Goal: Task Accomplishment & Management: Use online tool/utility

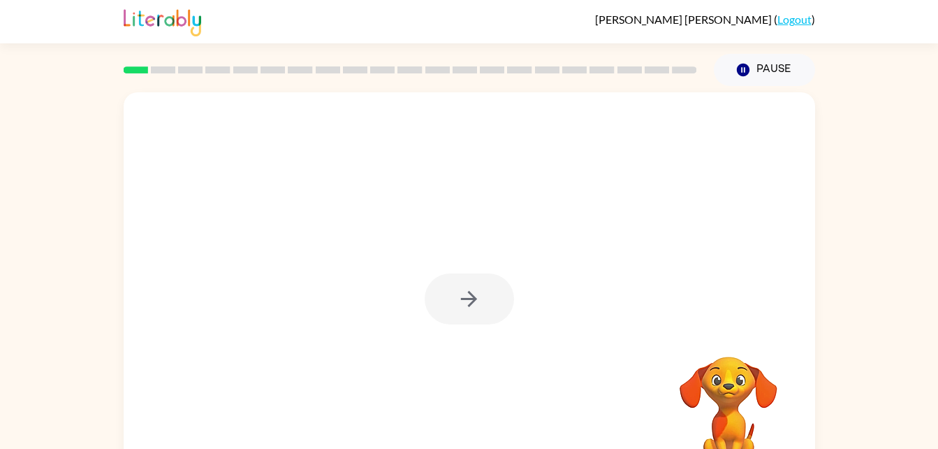
click at [490, 302] on div at bounding box center [469, 298] width 89 height 51
click at [489, 305] on button "button" at bounding box center [469, 298] width 89 height 51
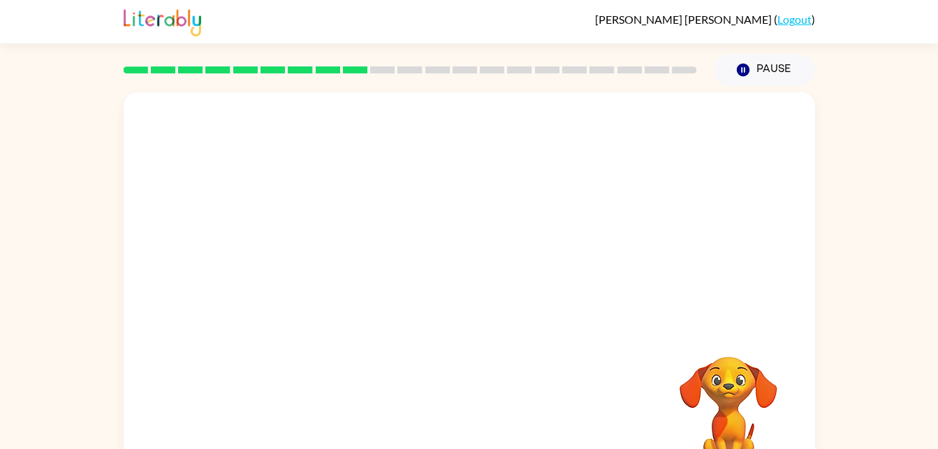
scroll to position [43, 0]
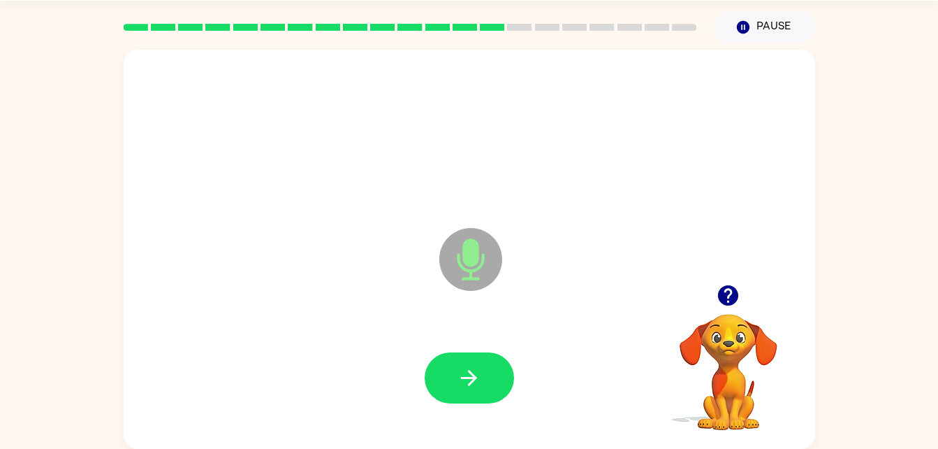
click at [55, 345] on div "Microphone The Microphone is here when it is your turn to talk Your browser mus…" at bounding box center [469, 245] width 938 height 405
click at [24, 401] on div "Microphone The Microphone is here when it is your turn to talk Your browser mus…" at bounding box center [469, 245] width 938 height 405
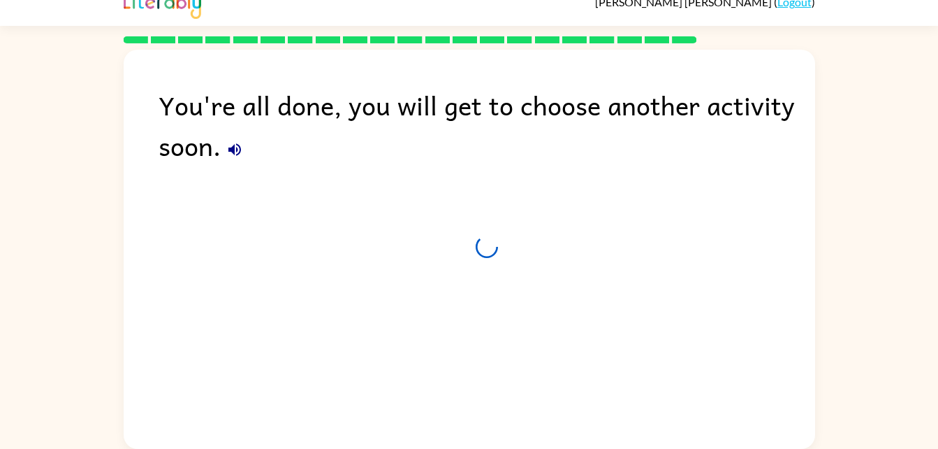
scroll to position [17, 0]
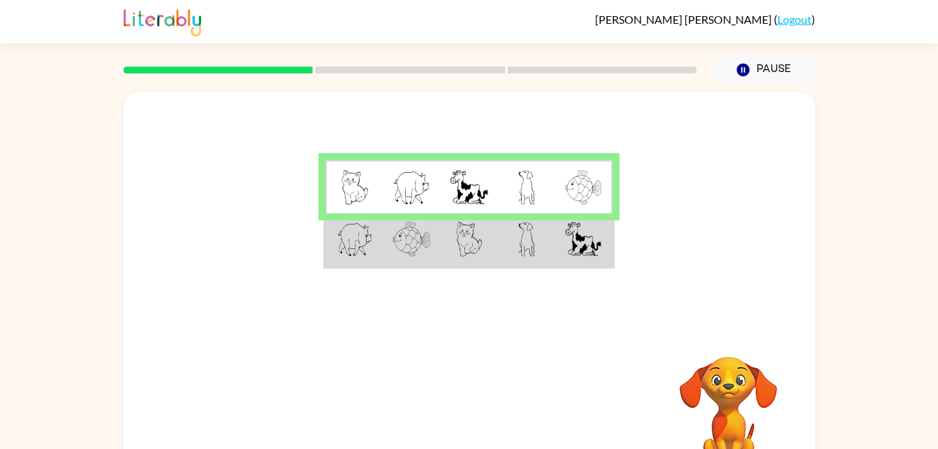
click at [354, 260] on td at bounding box center [354, 240] width 57 height 54
click at [359, 249] on img at bounding box center [355, 238] width 36 height 35
click at [365, 244] on img at bounding box center [355, 238] width 36 height 35
click at [387, 233] on td at bounding box center [411, 240] width 57 height 54
click at [354, 198] on img at bounding box center [355, 187] width 27 height 35
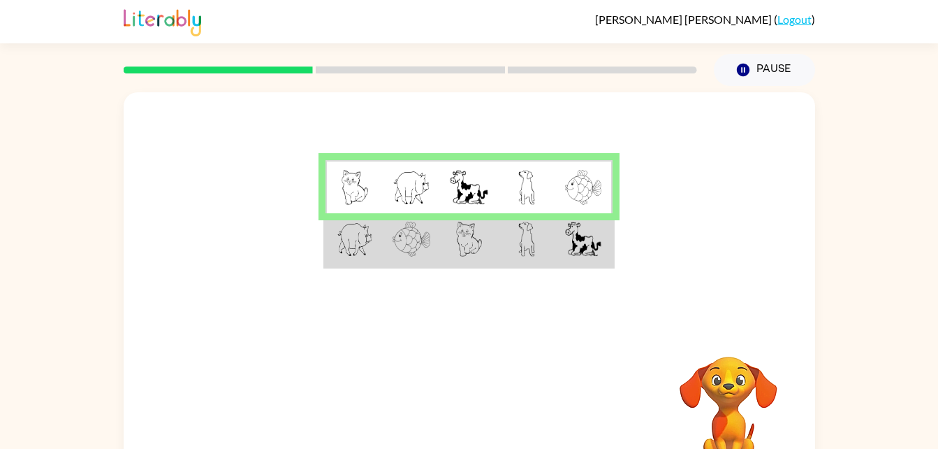
click at [347, 195] on img at bounding box center [355, 187] width 27 height 35
click at [353, 253] on img at bounding box center [355, 238] width 36 height 35
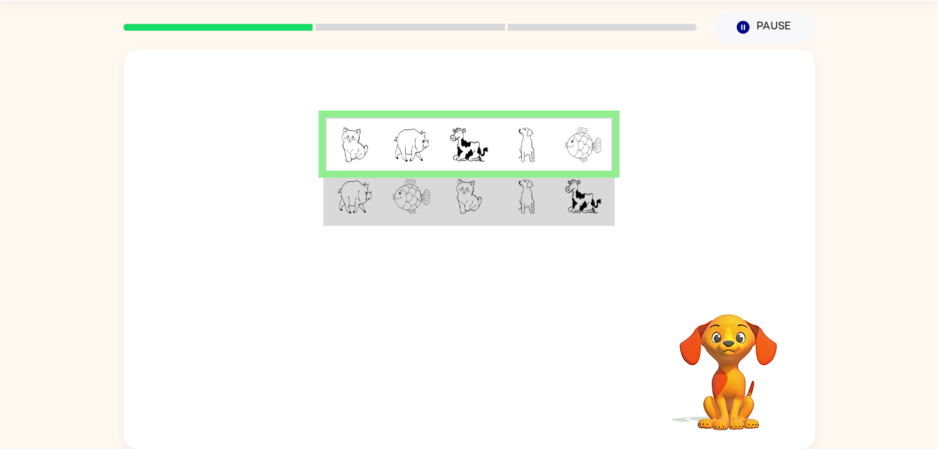
click at [396, 196] on img at bounding box center [412, 196] width 38 height 35
click at [344, 151] on img at bounding box center [355, 144] width 27 height 35
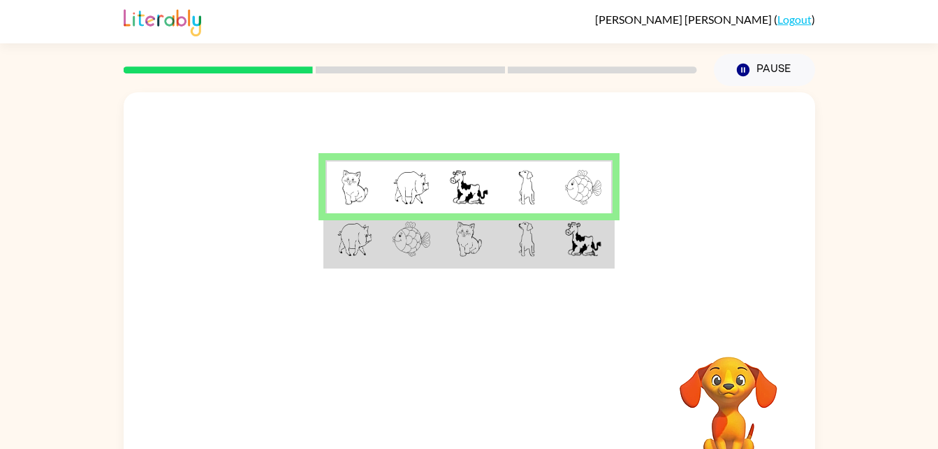
click at [341, 170] on td at bounding box center [354, 187] width 57 height 54
click at [391, 161] on td at bounding box center [411, 187] width 57 height 54
click at [524, 175] on img at bounding box center [526, 187] width 17 height 35
click at [354, 235] on img at bounding box center [355, 238] width 36 height 35
click at [407, 216] on td at bounding box center [411, 240] width 57 height 54
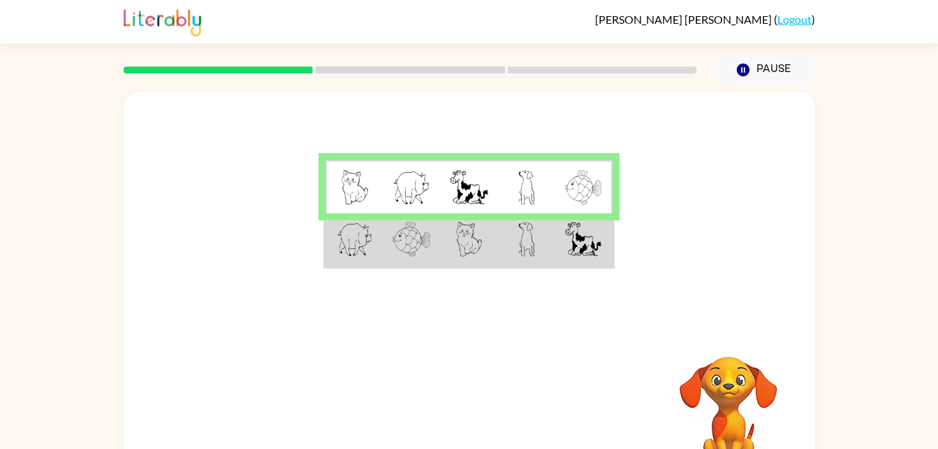
click at [409, 239] on img at bounding box center [412, 238] width 38 height 35
click at [386, 245] on td at bounding box center [411, 240] width 57 height 54
click at [386, 263] on td at bounding box center [411, 240] width 57 height 54
click at [379, 259] on td at bounding box center [354, 240] width 57 height 54
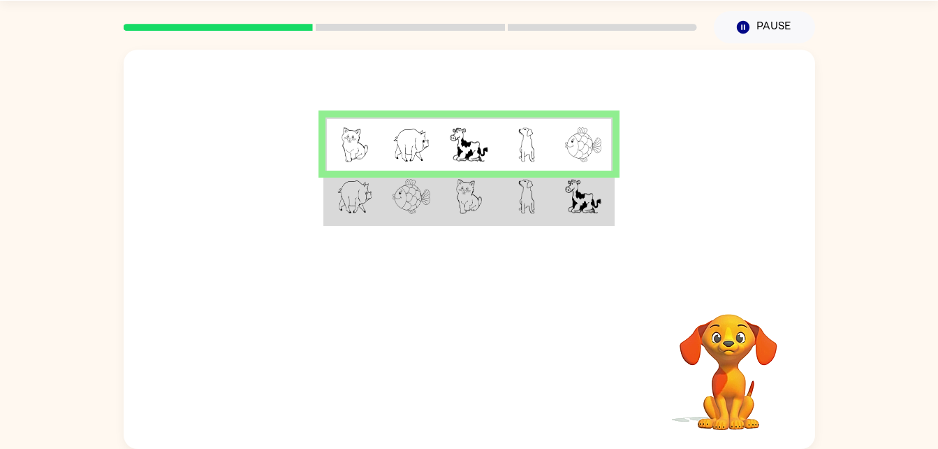
click at [348, 141] on img at bounding box center [355, 144] width 27 height 35
click at [348, 207] on img at bounding box center [355, 196] width 36 height 35
click at [347, 196] on img at bounding box center [355, 196] width 36 height 35
click at [349, 206] on img at bounding box center [355, 196] width 36 height 35
click at [455, 203] on td at bounding box center [468, 197] width 57 height 54
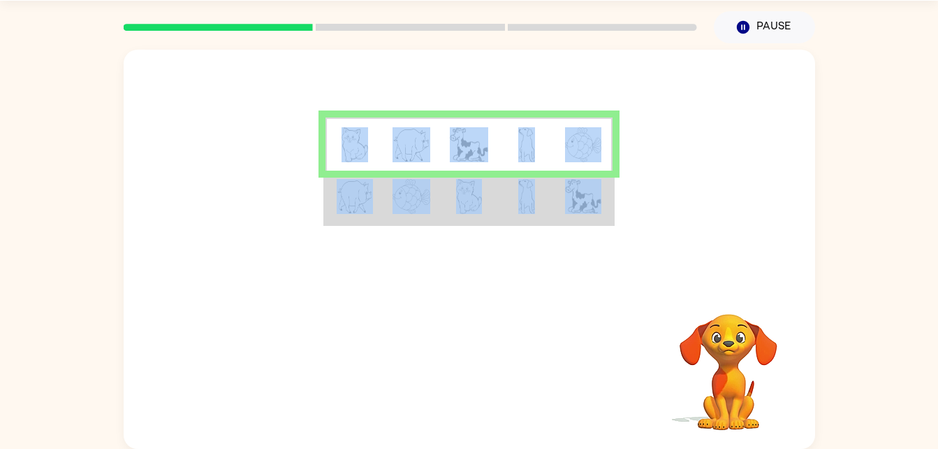
drag, startPoint x: 455, startPoint y: 203, endPoint x: 698, endPoint y: 165, distance: 246.0
click at [698, 165] on div at bounding box center [470, 167] width 692 height 235
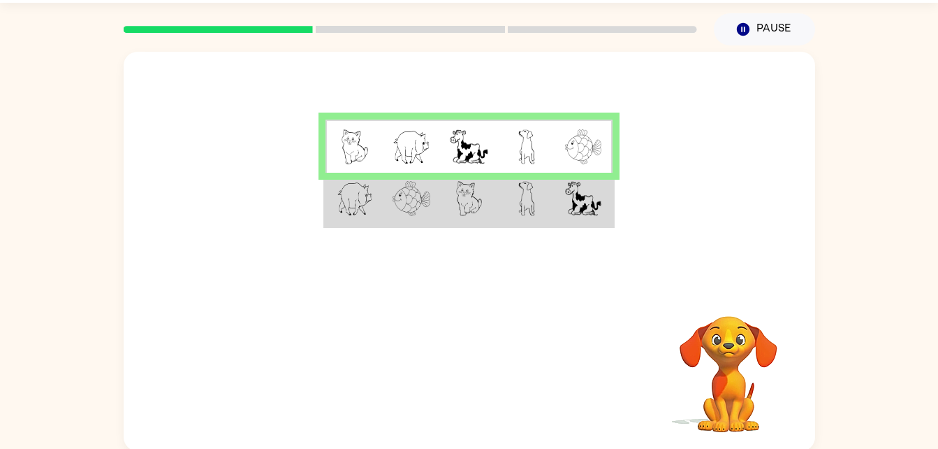
scroll to position [41, 0]
click at [486, 150] on img at bounding box center [469, 146] width 38 height 35
click at [486, 190] on td at bounding box center [468, 199] width 57 height 54
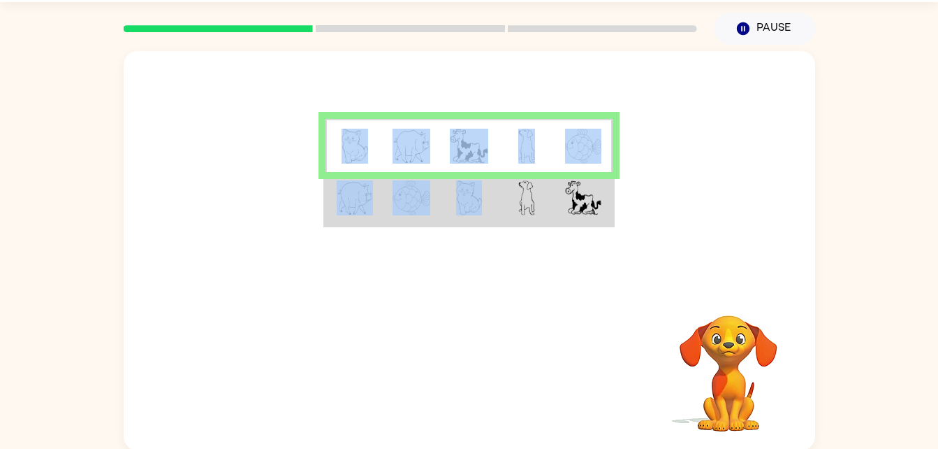
click at [486, 190] on td at bounding box center [468, 199] width 57 height 54
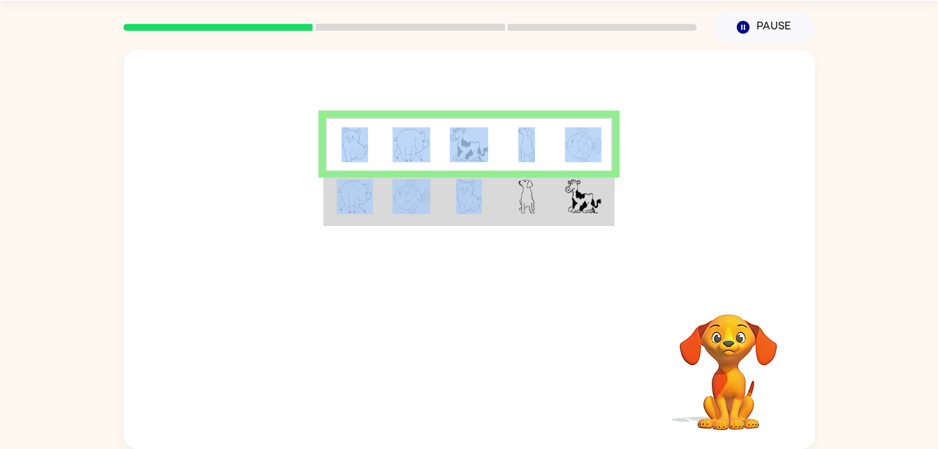
click at [743, 337] on video "Your browser must support playing .mp4 files to use Literably. Please try using…" at bounding box center [729, 362] width 140 height 140
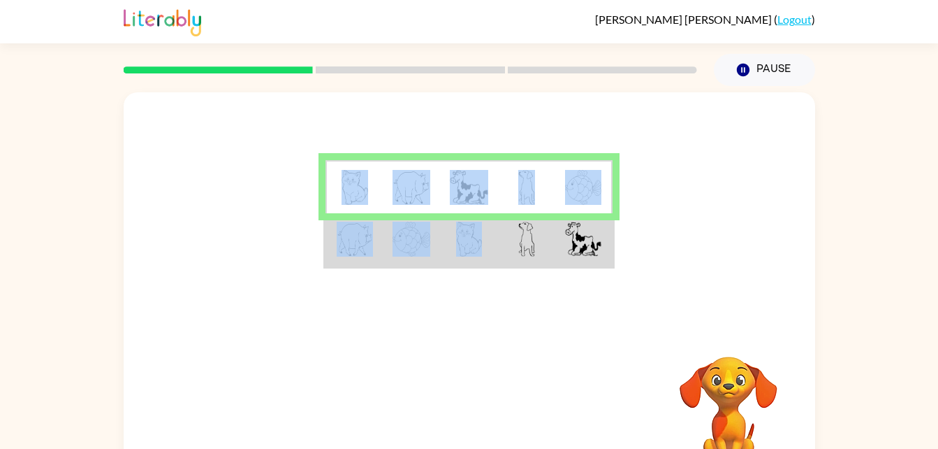
scroll to position [9, 0]
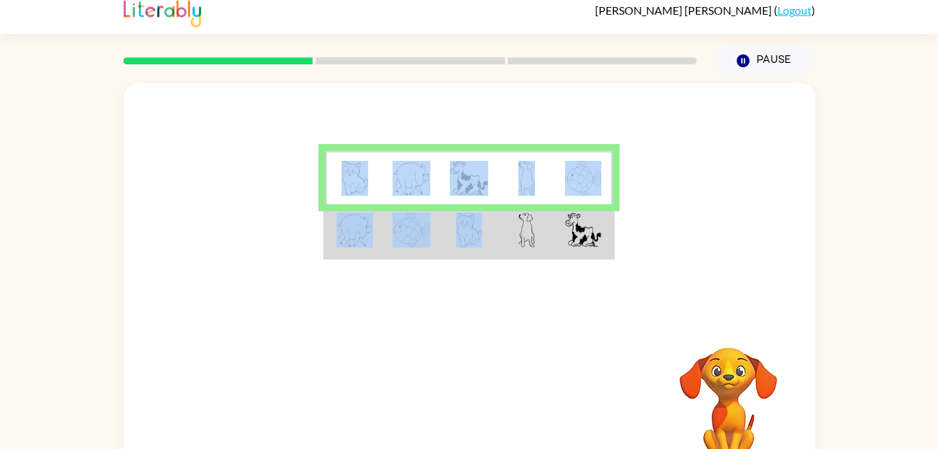
click at [553, 200] on td at bounding box center [526, 178] width 57 height 54
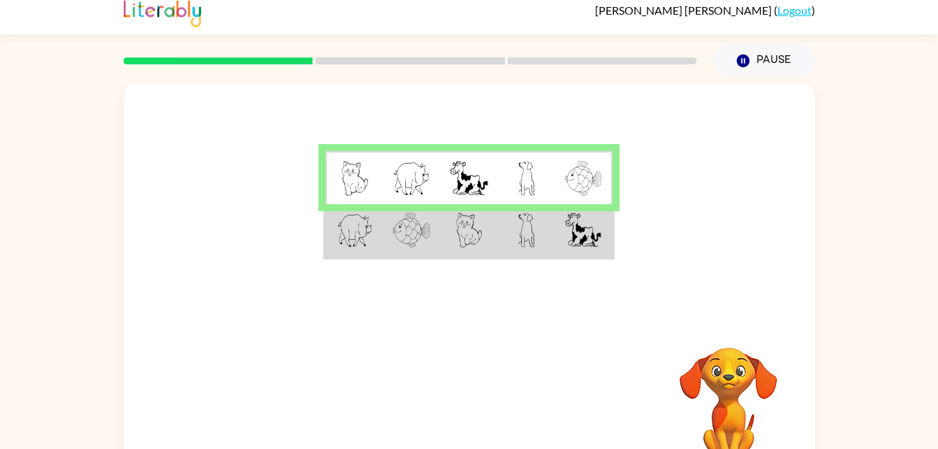
click at [703, 260] on div at bounding box center [470, 200] width 692 height 235
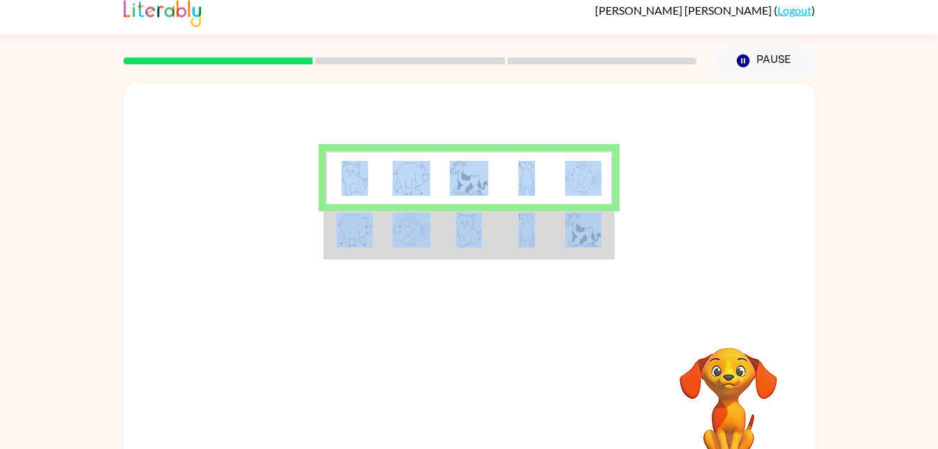
click at [703, 260] on div at bounding box center [470, 200] width 692 height 235
click at [574, 325] on div "Your browser must support playing .mp4 files to use Literably. Please try using…" at bounding box center [470, 403] width 692 height 157
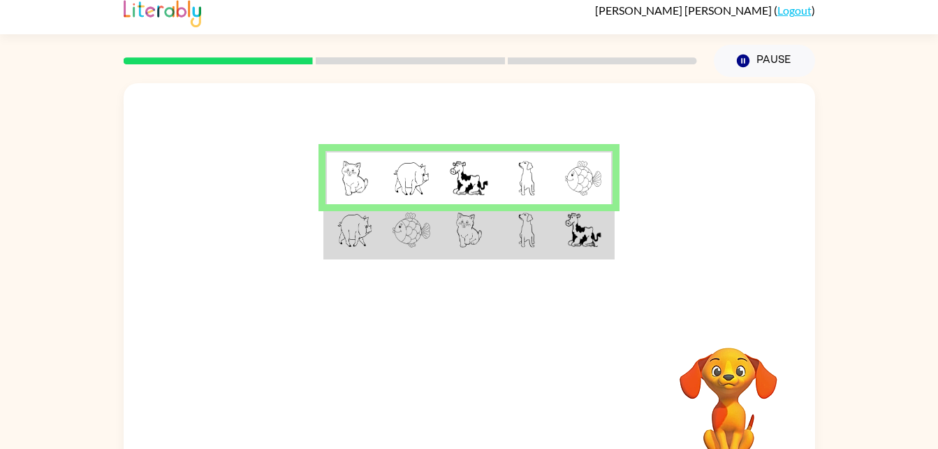
click at [574, 325] on div "Your browser must support playing .mp4 files to use Literably. Please try using…" at bounding box center [470, 403] width 692 height 157
click at [366, 60] on rect at bounding box center [410, 60] width 189 height 7
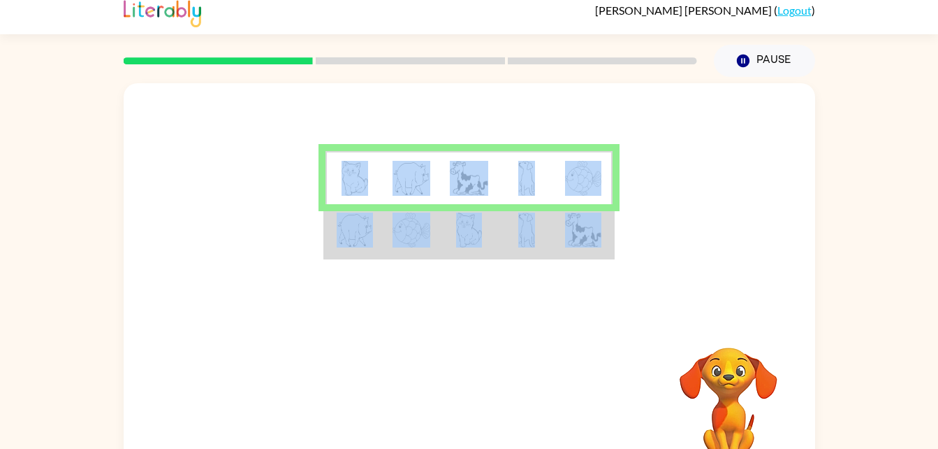
click at [366, 60] on rect at bounding box center [410, 60] width 189 height 7
click at [694, 191] on div at bounding box center [470, 200] width 692 height 235
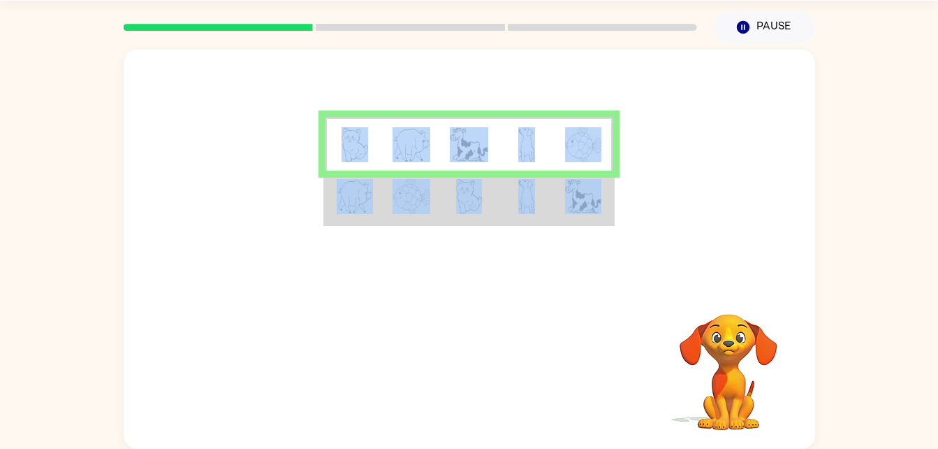
scroll to position [0, 0]
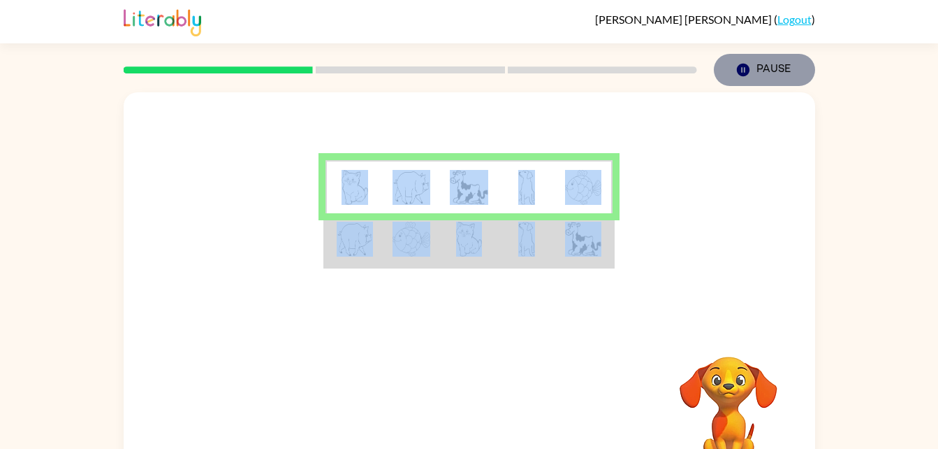
click at [779, 71] on button "Pause Pause" at bounding box center [764, 70] width 101 height 32
click at [446, 207] on td at bounding box center [468, 187] width 57 height 54
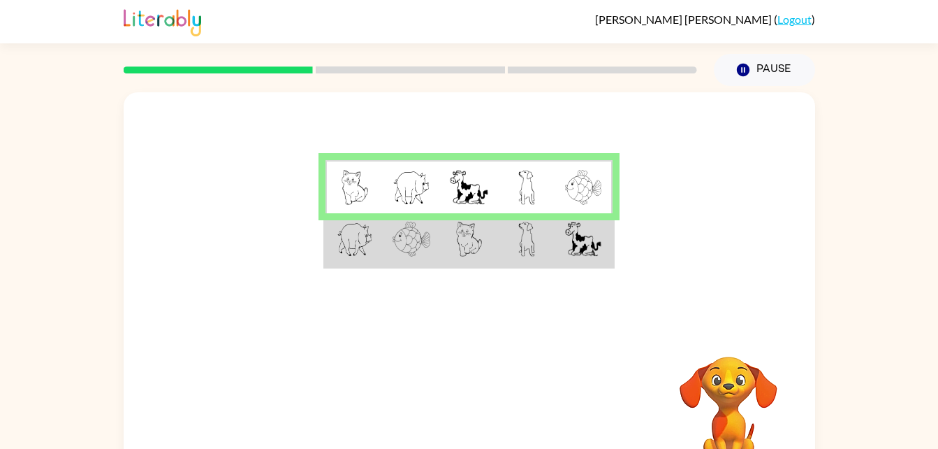
click at [436, 252] on td at bounding box center [411, 240] width 57 height 54
click at [695, 254] on div at bounding box center [470, 209] width 692 height 235
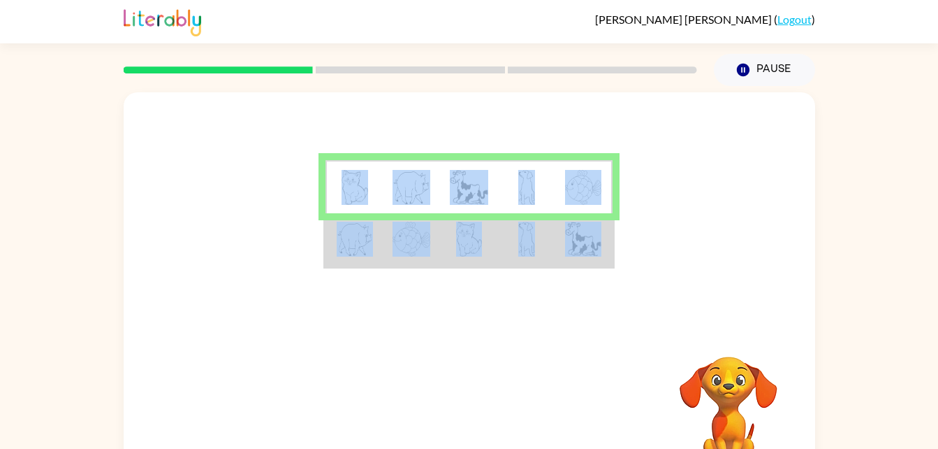
click at [695, 254] on div at bounding box center [470, 209] width 692 height 235
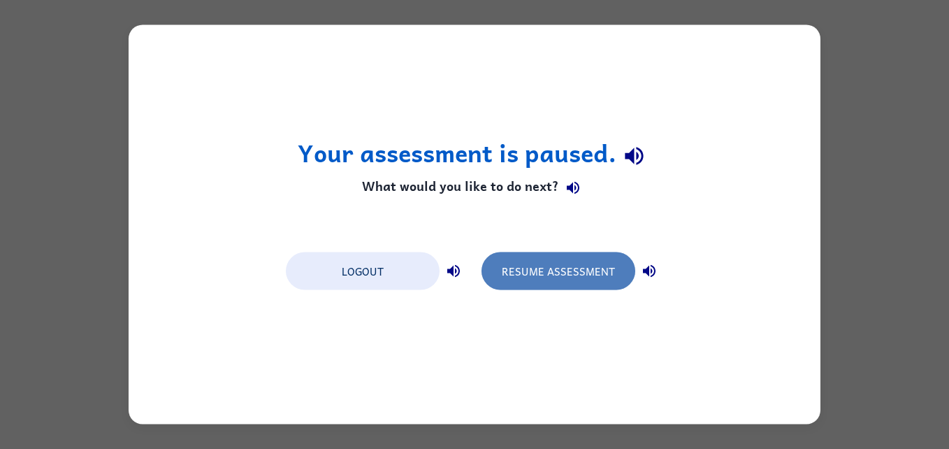
click at [547, 262] on button "Resume Assessment" at bounding box center [558, 271] width 154 height 38
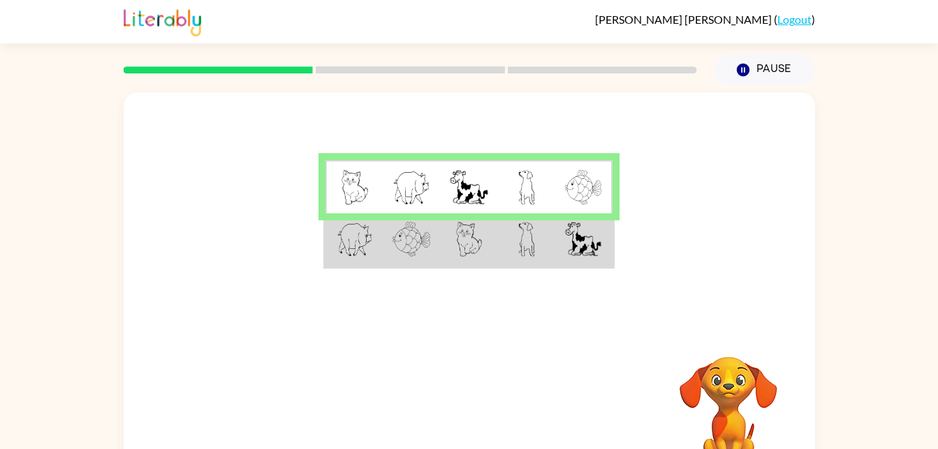
click at [418, 247] on img at bounding box center [412, 238] width 38 height 35
click at [364, 244] on img at bounding box center [355, 238] width 36 height 35
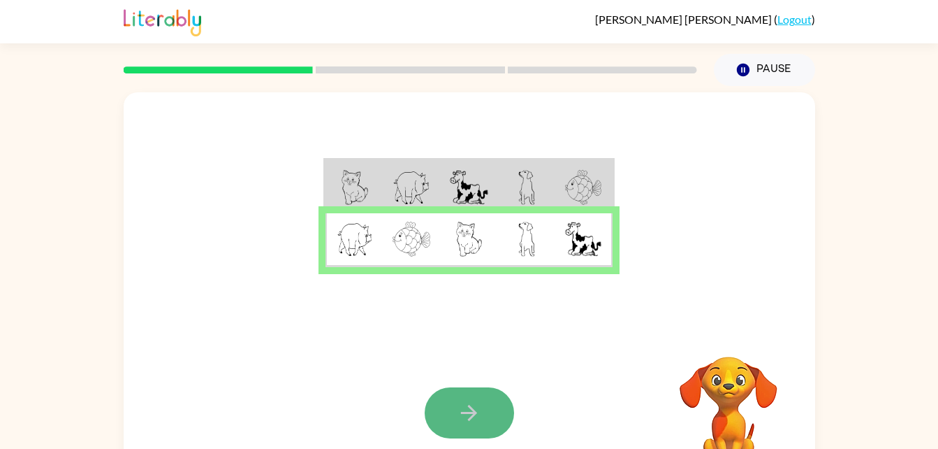
click at [461, 397] on button "button" at bounding box center [469, 412] width 89 height 51
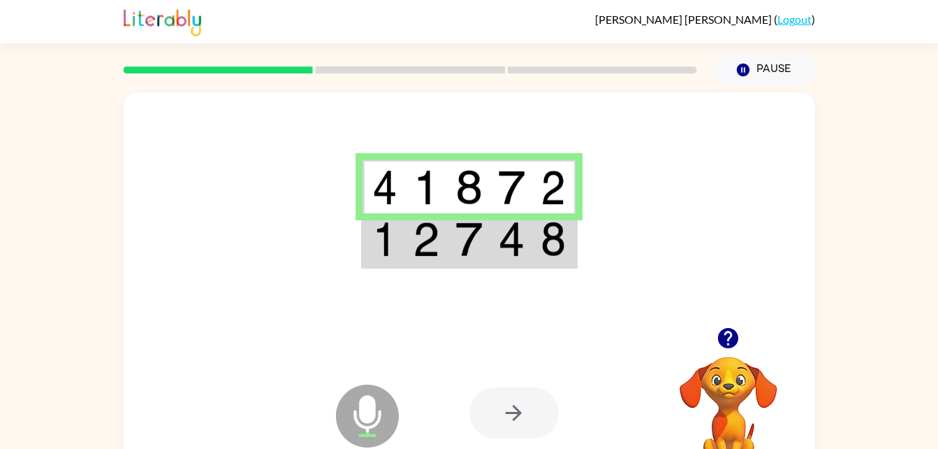
click at [424, 240] on img at bounding box center [426, 238] width 27 height 35
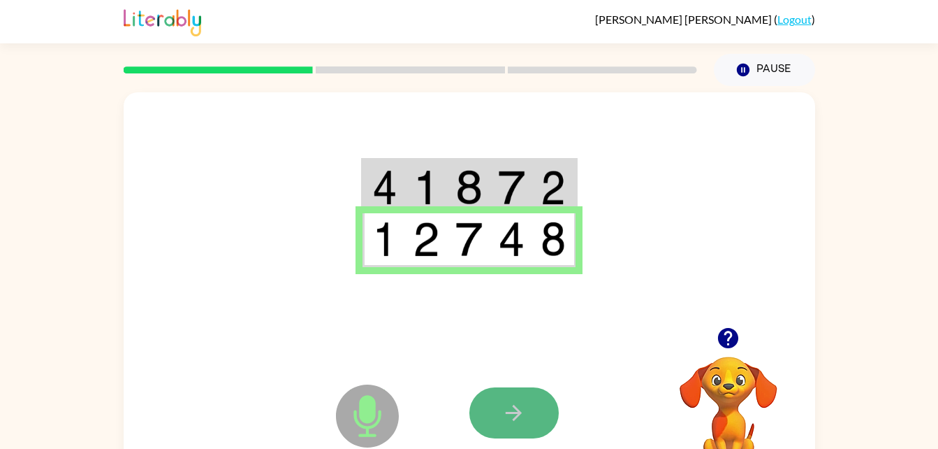
click at [518, 404] on icon "button" at bounding box center [514, 412] width 24 height 24
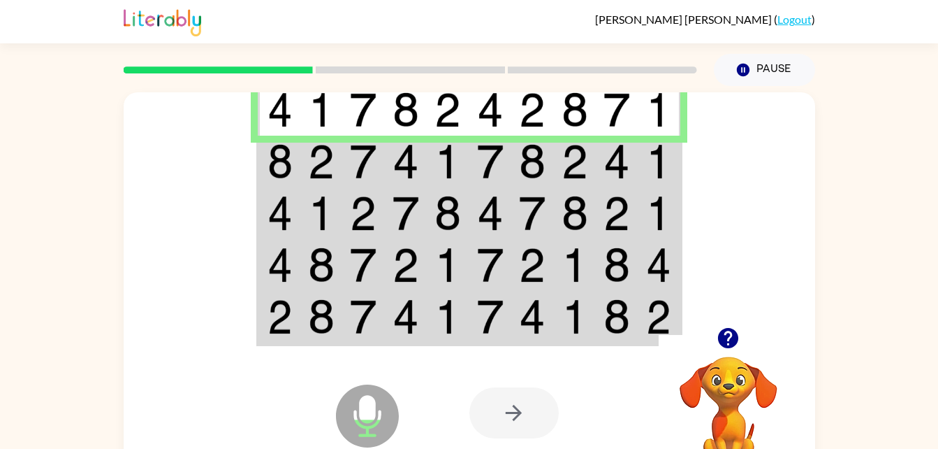
click at [261, 150] on td at bounding box center [279, 162] width 43 height 52
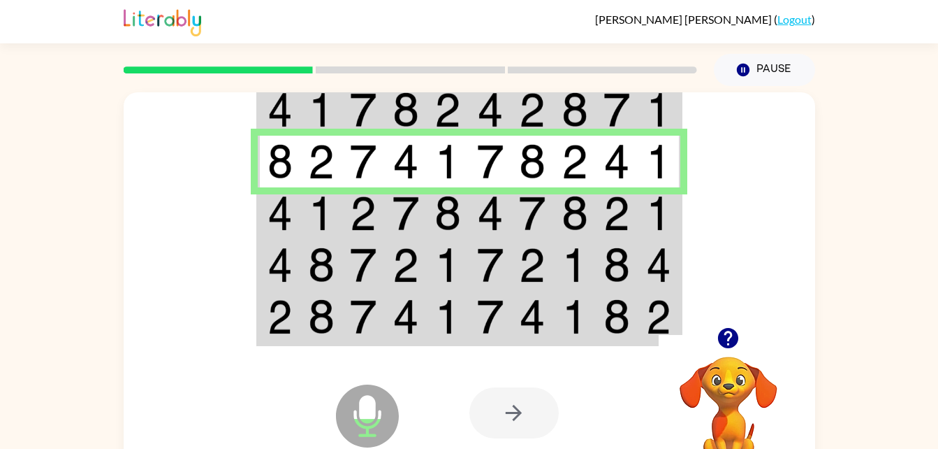
click at [288, 211] on img at bounding box center [280, 213] width 25 height 35
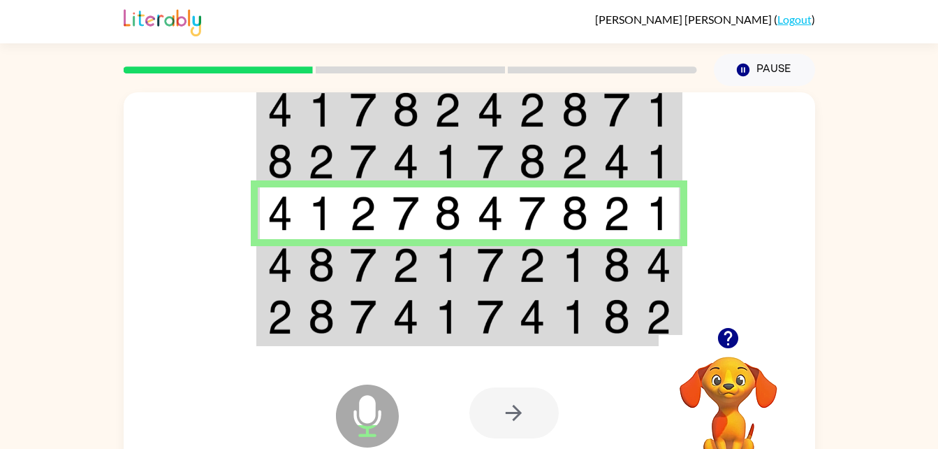
click at [296, 265] on td at bounding box center [279, 265] width 43 height 52
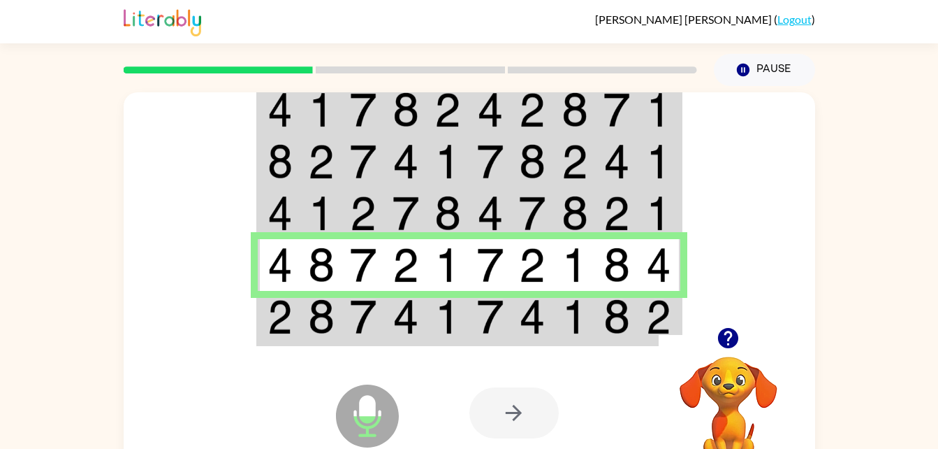
click at [475, 314] on td at bounding box center [490, 318] width 43 height 54
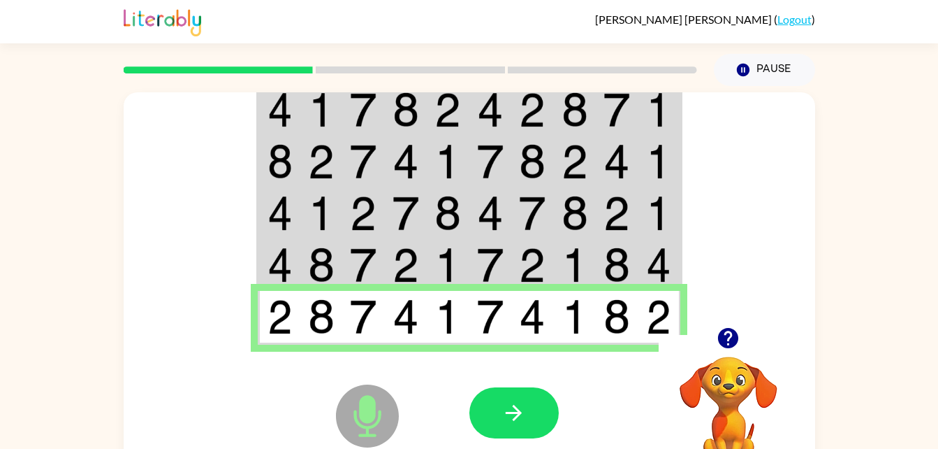
click at [538, 384] on icon "Microphone The Microphone is here when it is your turn to talk" at bounding box center [438, 433] width 210 height 105
click at [530, 398] on button "button" at bounding box center [513, 412] width 89 height 51
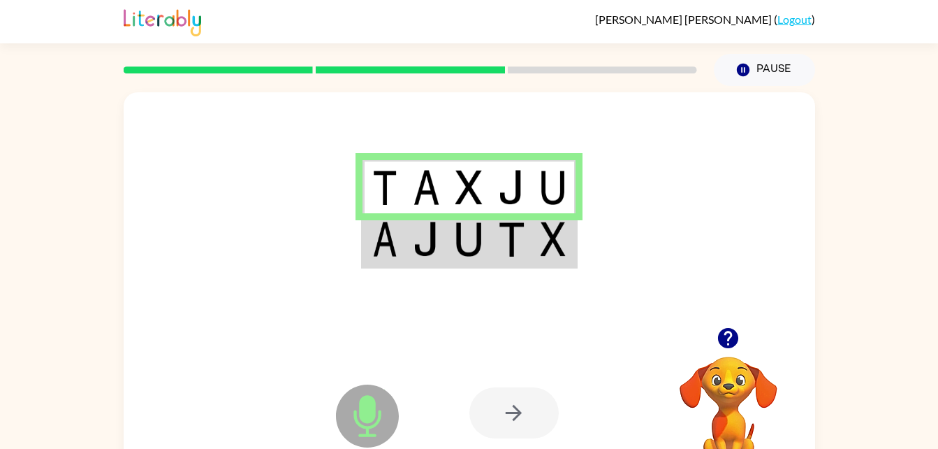
click at [429, 240] on img at bounding box center [426, 238] width 27 height 35
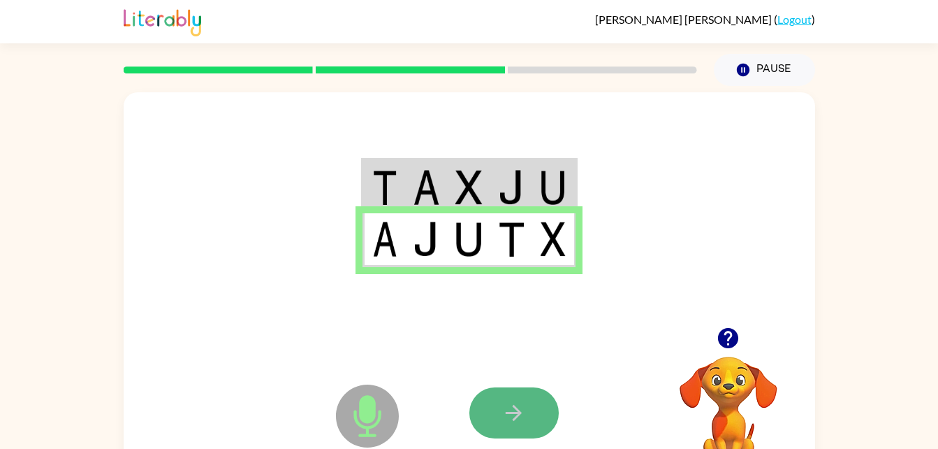
click at [497, 403] on button "button" at bounding box center [513, 412] width 89 height 51
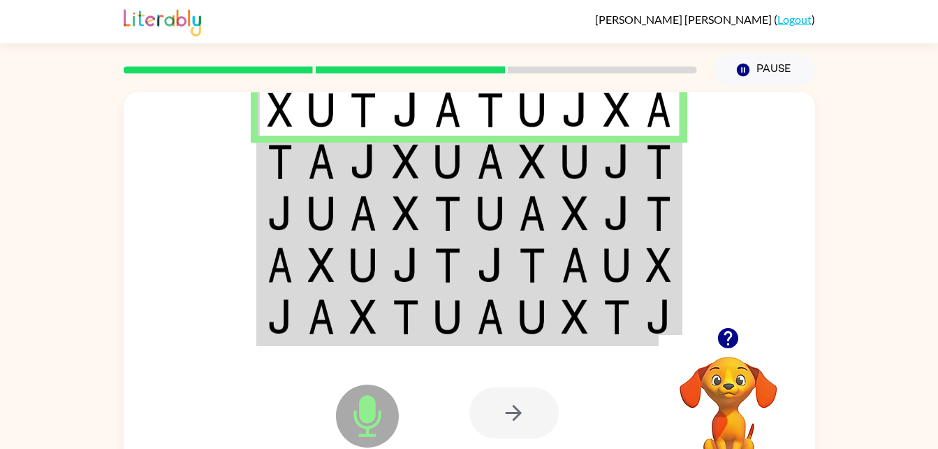
click at [324, 156] on img at bounding box center [321, 161] width 27 height 35
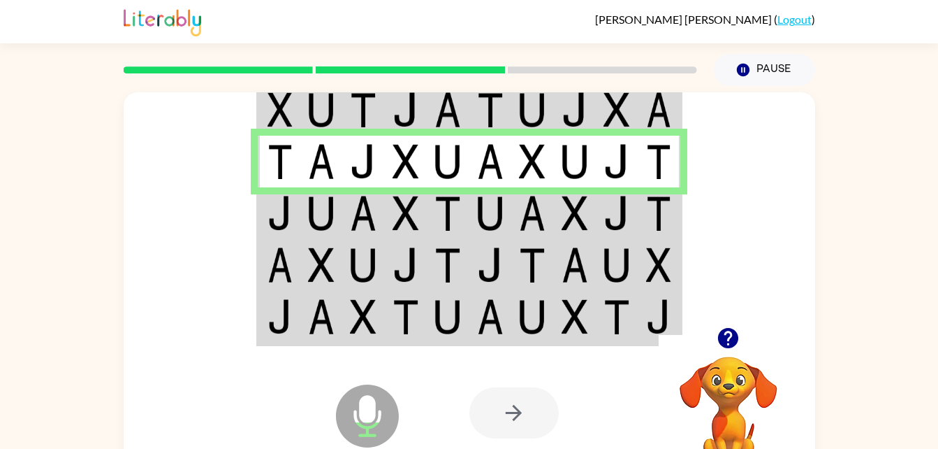
click at [333, 214] on img at bounding box center [321, 213] width 27 height 35
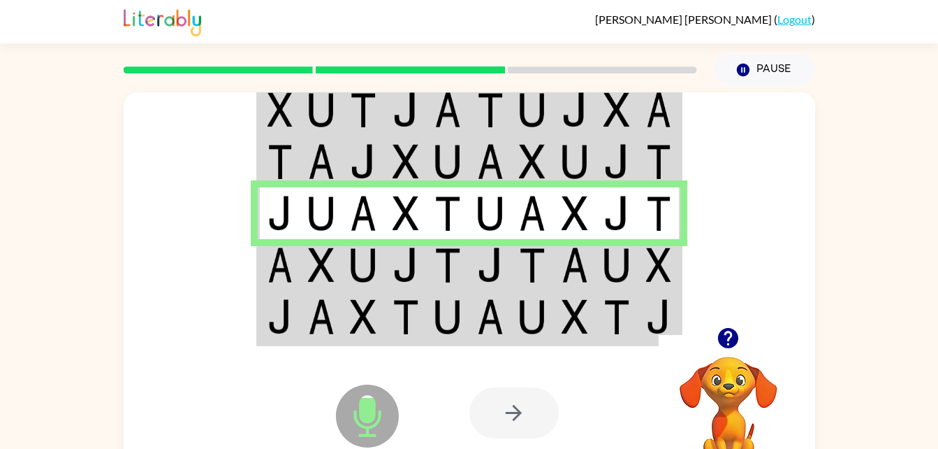
click at [475, 256] on td at bounding box center [490, 265] width 43 height 52
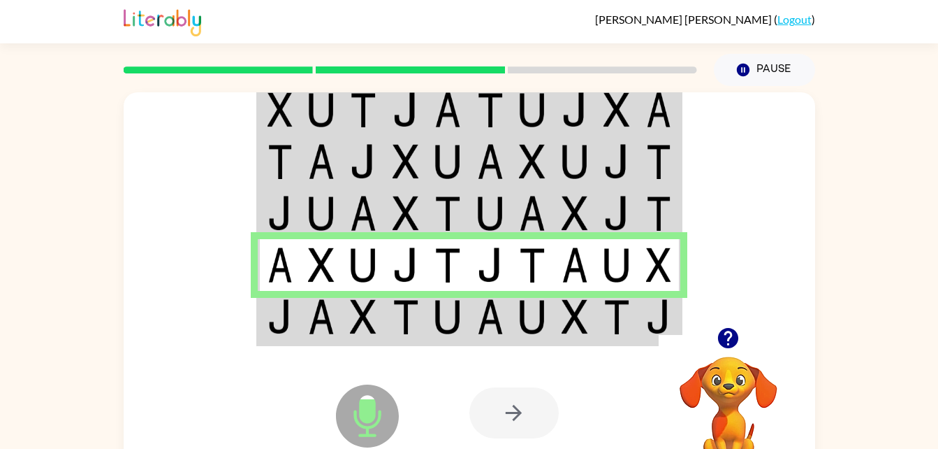
click at [504, 320] on td at bounding box center [490, 318] width 43 height 54
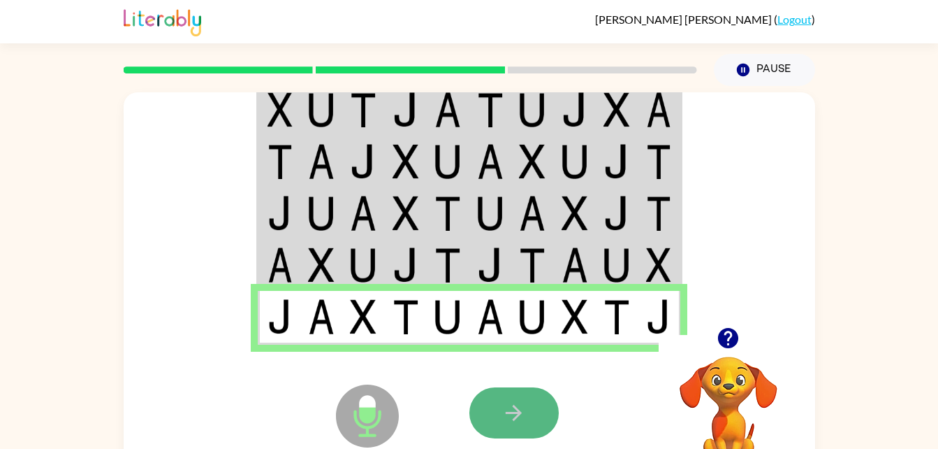
click at [534, 393] on button "button" at bounding box center [513, 412] width 89 height 51
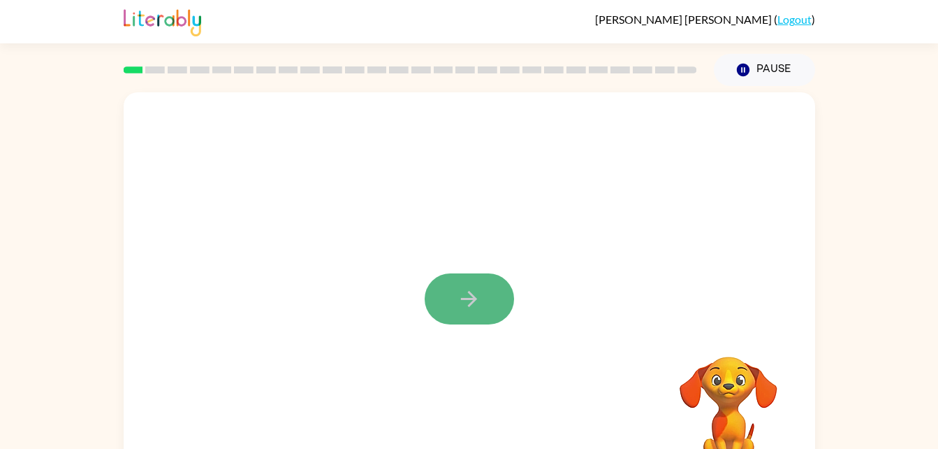
click at [497, 314] on button "button" at bounding box center [469, 298] width 89 height 51
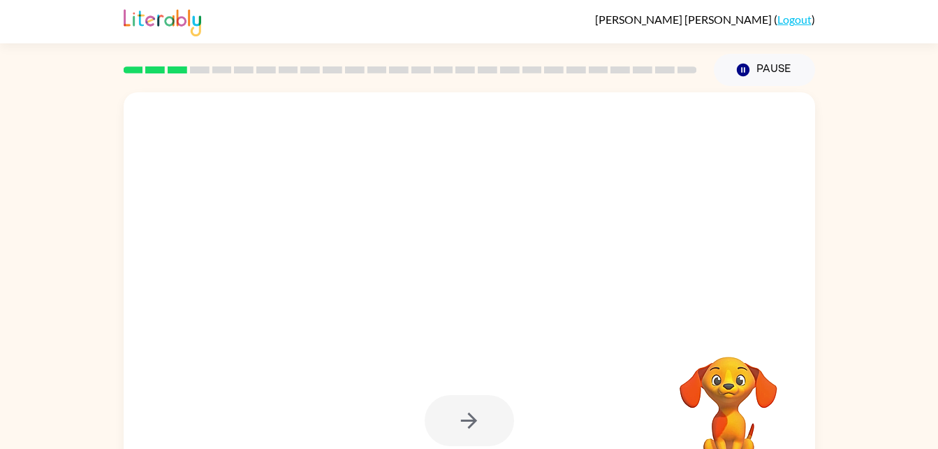
scroll to position [10, 0]
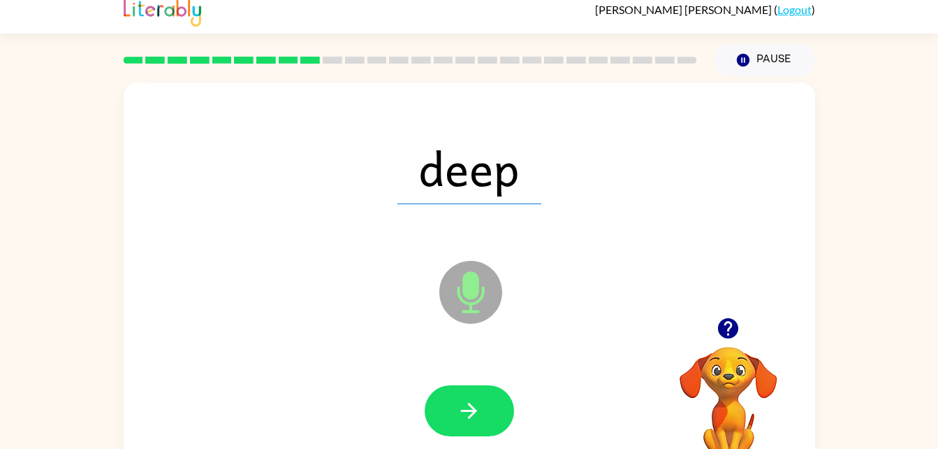
click at [538, 311] on icon "Microphone The Microphone is here when it is your turn to talk" at bounding box center [541, 309] width 210 height 105
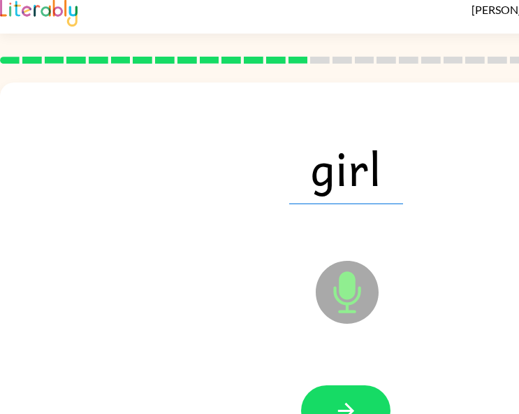
click at [443, 157] on div "girl" at bounding box center [346, 167] width 664 height 115
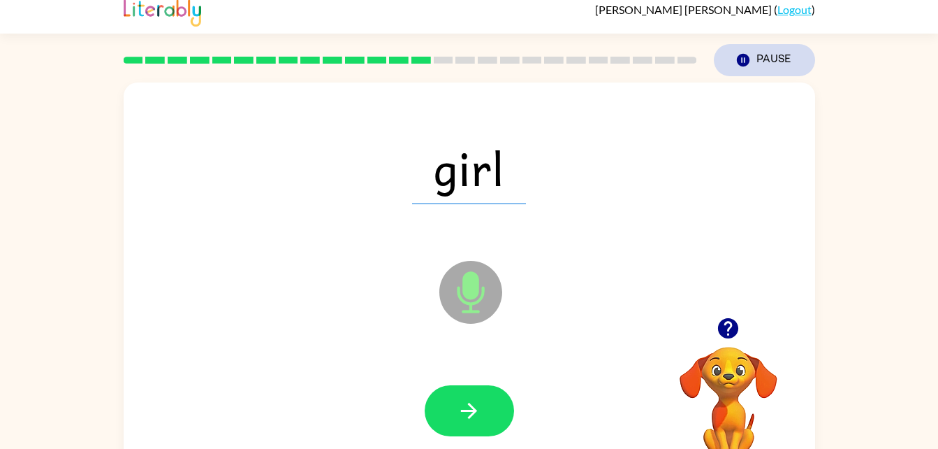
click at [772, 61] on button "Pause Pause" at bounding box center [764, 60] width 101 height 32
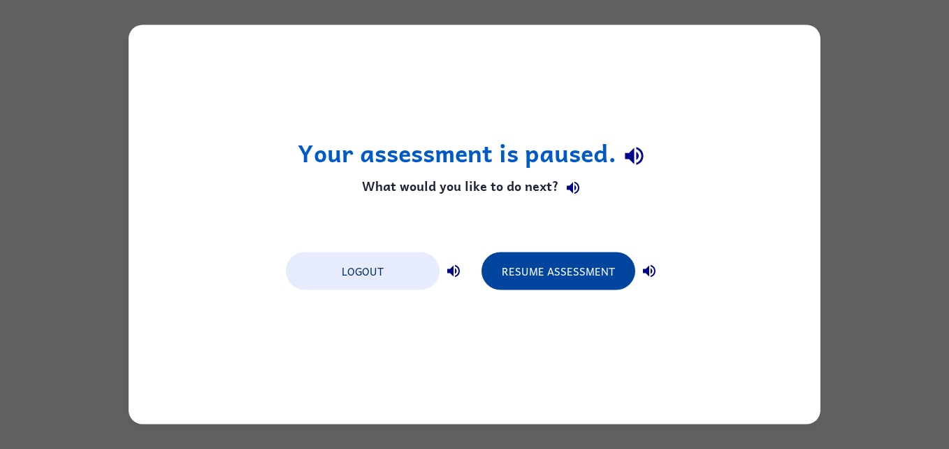
click at [520, 272] on button "Resume Assessment" at bounding box center [558, 271] width 154 height 38
